Goal: Transaction & Acquisition: Register for event/course

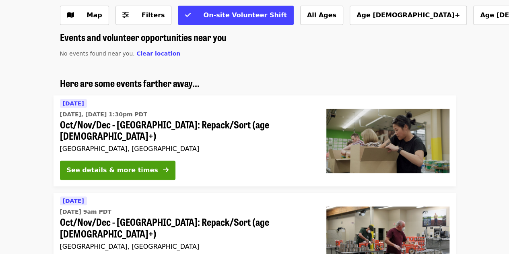
scroll to position [43, 0]
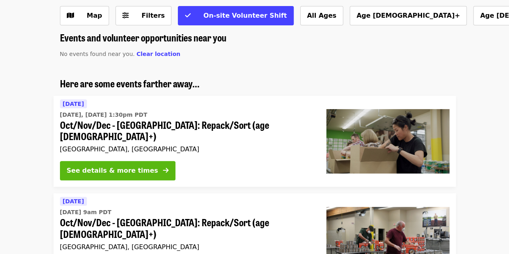
click at [163, 167] on icon "arrow-right icon" at bounding box center [166, 171] width 6 height 8
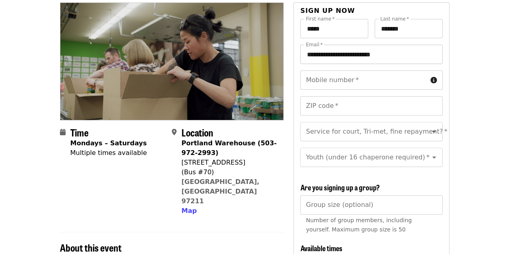
scroll to position [87, 0]
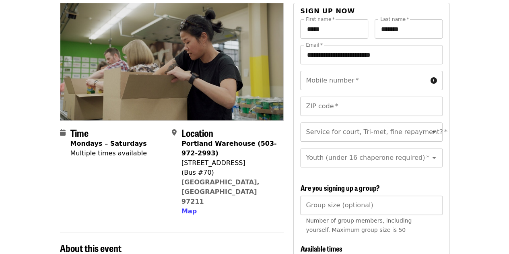
click at [383, 71] on input "Mobile number   *" at bounding box center [363, 80] width 127 height 19
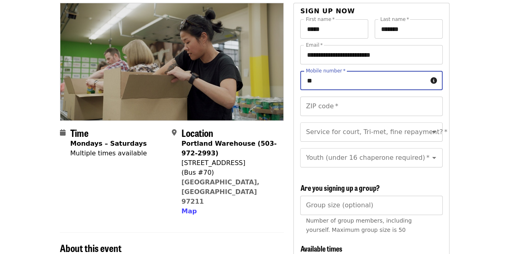
type input "*"
type input "**********"
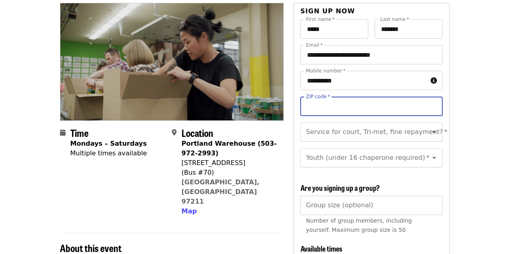
click at [341, 97] on input "ZIP code   *" at bounding box center [371, 106] width 142 height 19
type input "*****"
click at [381, 124] on input "Service for court, Tri-met, fine repayment?   *" at bounding box center [360, 131] width 109 height 15
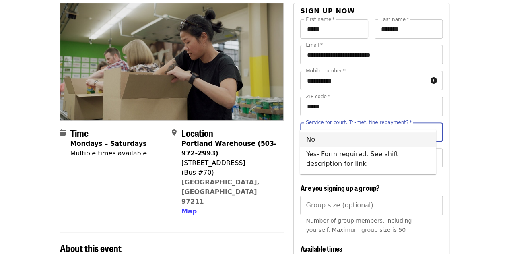
click at [372, 135] on li "No" at bounding box center [368, 139] width 136 height 14
type input "**"
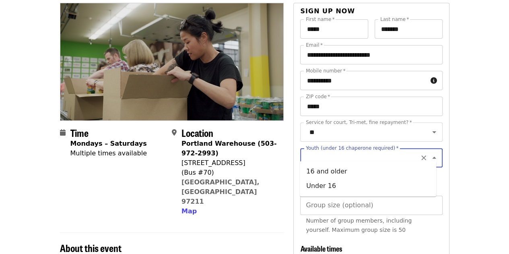
click at [371, 156] on input "Youth (under 16 chaperone required)   *" at bounding box center [360, 157] width 109 height 15
click at [366, 189] on li "Under 16" at bounding box center [368, 186] width 136 height 14
type input "********"
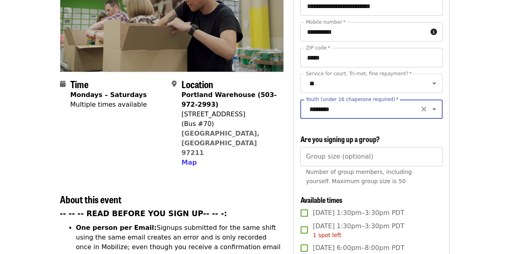
scroll to position [136, 0]
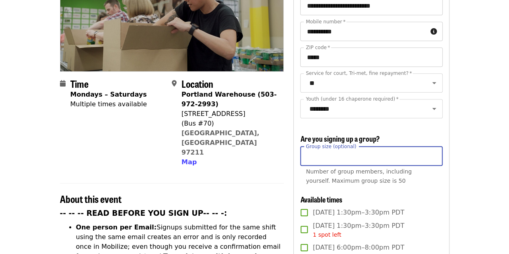
click at [368, 156] on input "Group size (optional)" at bounding box center [371, 155] width 142 height 19
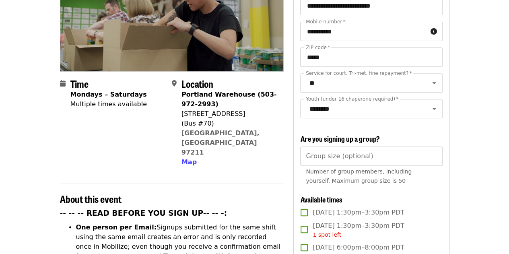
click at [372, 193] on div "**********" at bounding box center [371, 198] width 142 height 457
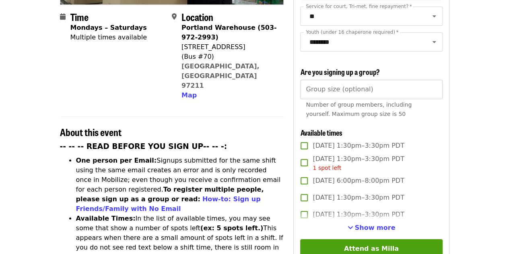
scroll to position [215, 0]
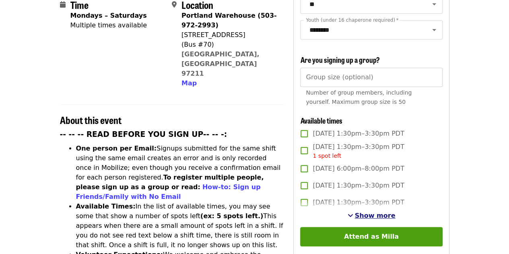
click at [370, 212] on span "Show more" at bounding box center [375, 216] width 41 height 8
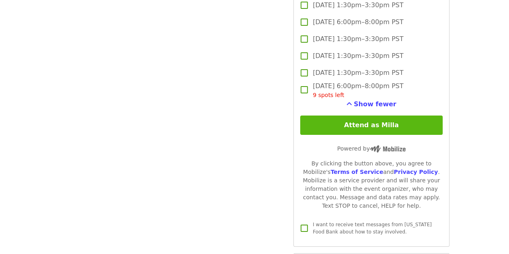
scroll to position [1420, 0]
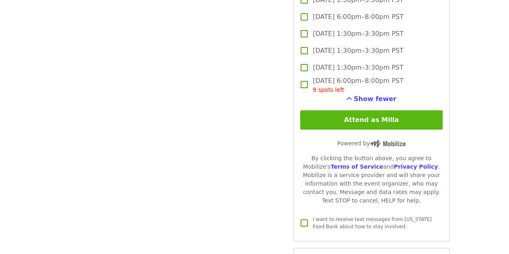
click at [405, 120] on button "Attend as Milla" at bounding box center [371, 119] width 142 height 19
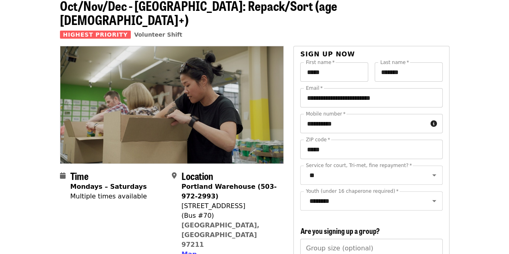
scroll to position [0, 0]
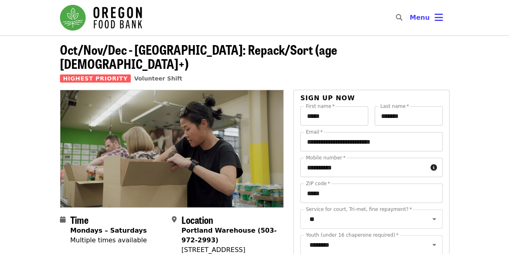
click at [157, 51] on span "Oct/Nov/Dec - [GEOGRAPHIC_DATA]: Repack/Sort (age [DEMOGRAPHIC_DATA]+)" at bounding box center [198, 56] width 277 height 33
click at [115, 14] on img "Main navigation" at bounding box center [101, 18] width 82 height 26
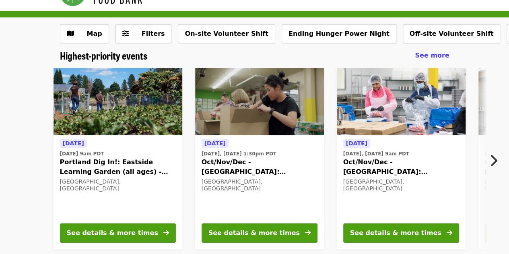
scroll to position [48, 0]
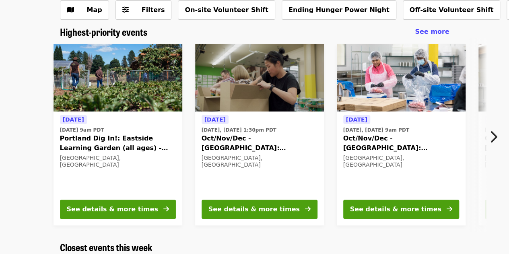
click at [492, 135] on icon "chevron-right icon" at bounding box center [493, 136] width 8 height 15
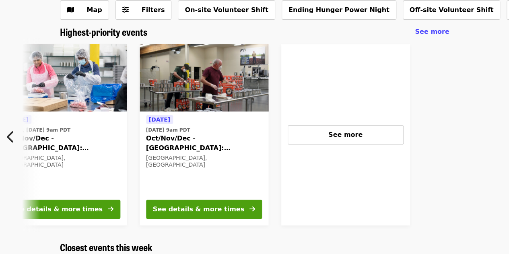
scroll to position [0, 351]
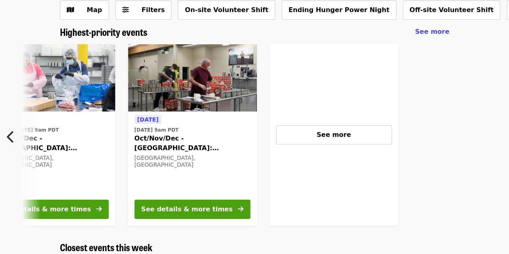
click at [14, 137] on icon "chevron-left icon" at bounding box center [11, 136] width 8 height 15
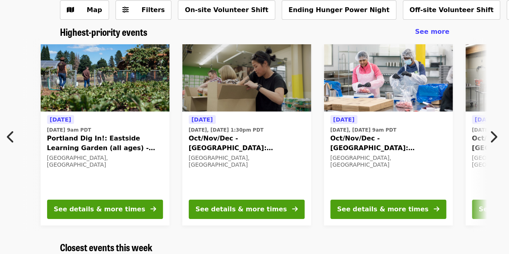
scroll to position [0, 8]
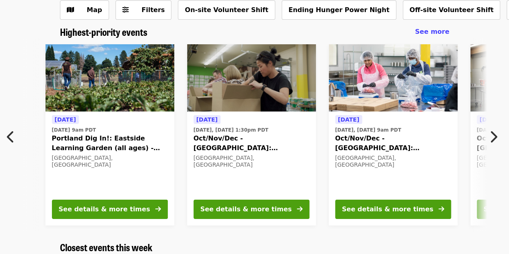
click at [136, 175] on div "[DATE] [DATE] 9am PDT Portland Dig In!: Eastside Learning Garden (all ages) - A…" at bounding box center [110, 154] width 116 height 78
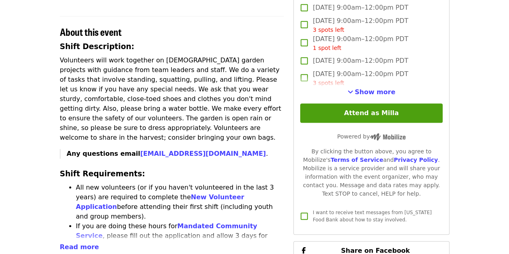
scroll to position [259, 0]
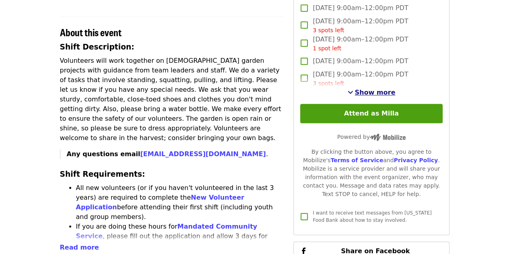
click at [381, 96] on span "Show more" at bounding box center [375, 92] width 41 height 8
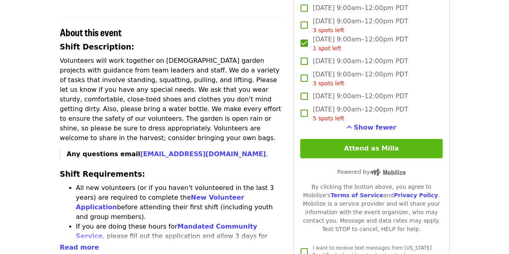
click at [360, 158] on button "Attend as Milla" at bounding box center [371, 148] width 142 height 19
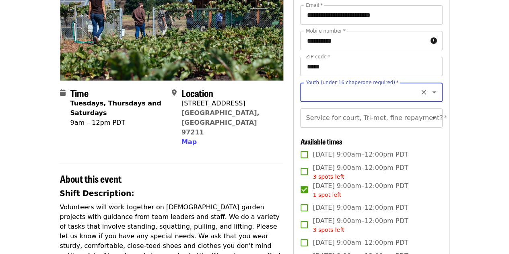
scroll to position [112, 0]
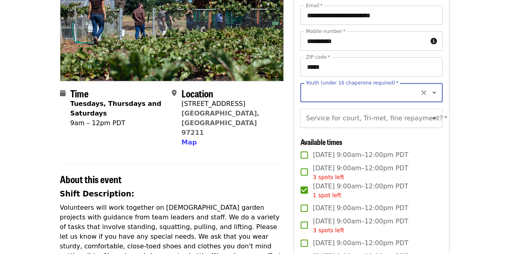
click at [383, 101] on div "Youth (under 16 chaperone required) *" at bounding box center [371, 92] width 142 height 19
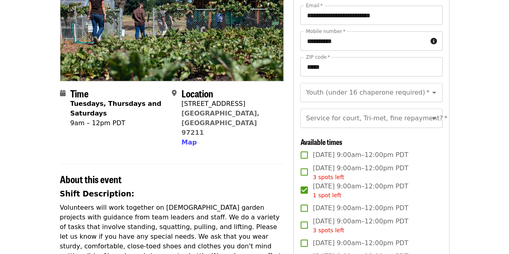
click at [372, 112] on div "Youth (under 16 chaperone required)   * Youth (under 16 chaperone required) * S…" at bounding box center [371, 108] width 142 height 51
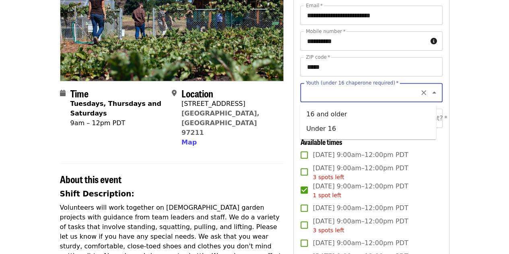
click at [365, 98] on input "Youth (under 16 chaperone required)   *" at bounding box center [360, 92] width 109 height 15
click at [336, 129] on li "Under 16" at bounding box center [368, 128] width 136 height 14
type input "********"
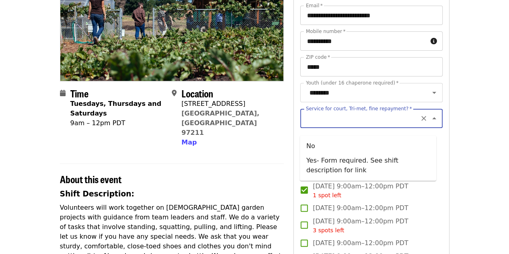
click at [379, 123] on input "Service for court, Tri-met, fine repayment?   *" at bounding box center [360, 118] width 109 height 15
click at [373, 149] on li "No" at bounding box center [368, 146] width 136 height 14
type input "**"
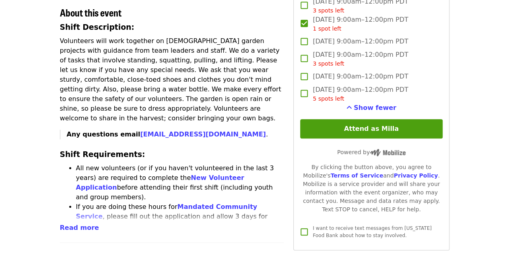
scroll to position [278, 0]
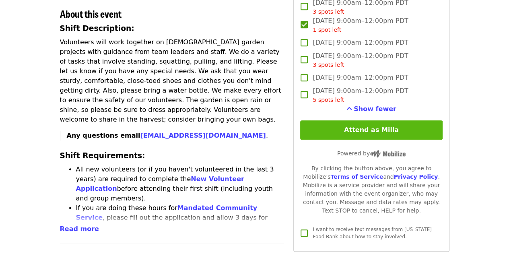
click at [400, 139] on button "Attend as Milla" at bounding box center [371, 129] width 142 height 19
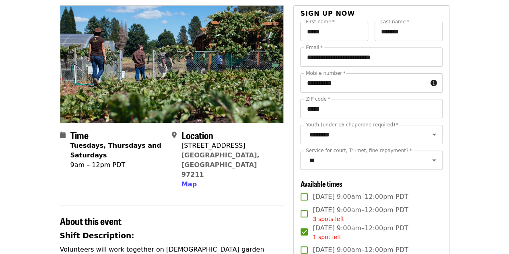
scroll to position [71, 0]
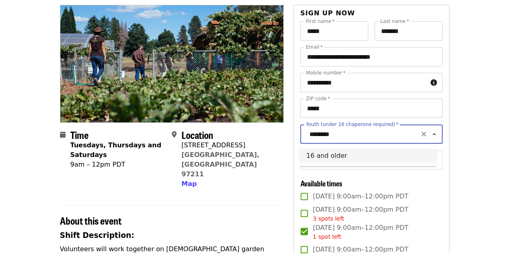
click at [380, 137] on input "********" at bounding box center [360, 133] width 109 height 15
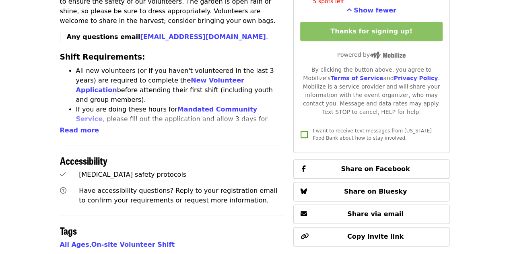
scroll to position [375, 0]
